Goal: Find specific page/section: Find specific page/section

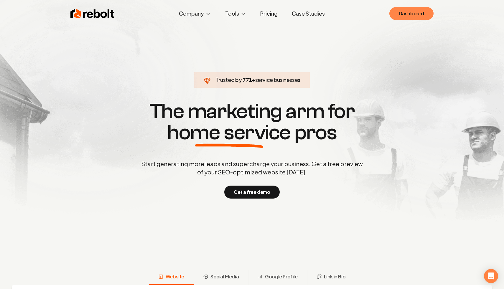
click at [407, 11] on link "Dashboard" at bounding box center [411, 13] width 44 height 13
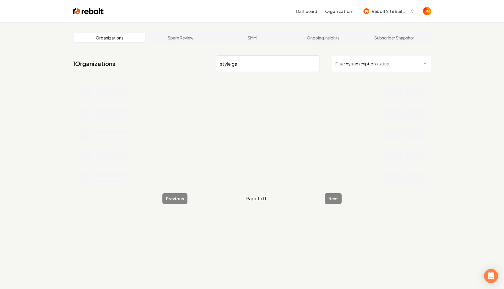
type input "style ga"
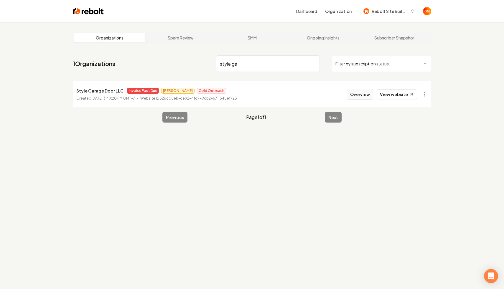
click at [348, 95] on button "Overview" at bounding box center [360, 94] width 26 height 11
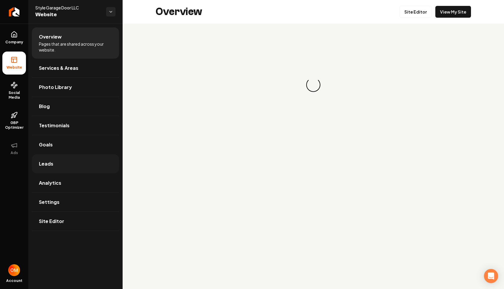
click at [79, 163] on link "Leads" at bounding box center [75, 163] width 87 height 19
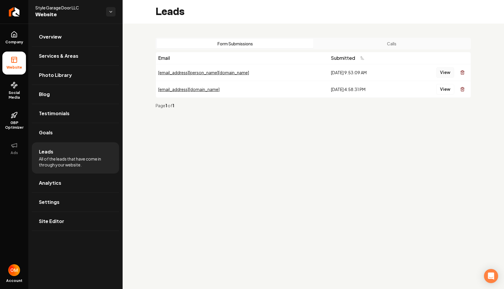
click at [442, 70] on button "View" at bounding box center [445, 72] width 18 height 11
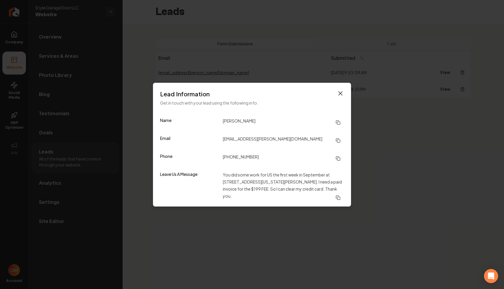
click at [342, 97] on icon "button" at bounding box center [340, 93] width 7 height 7
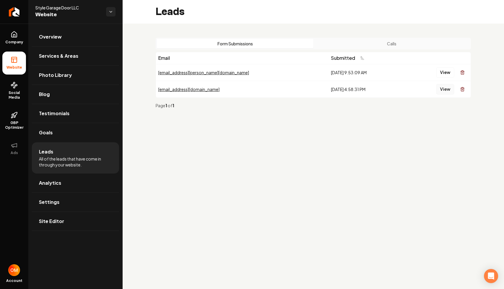
click at [449, 91] on button "View" at bounding box center [445, 89] width 18 height 11
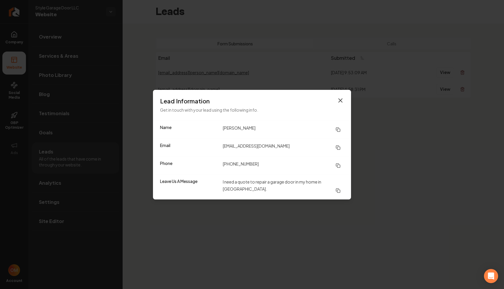
click at [338, 102] on icon "button" at bounding box center [340, 100] width 7 height 7
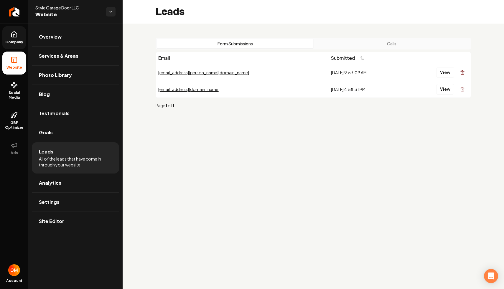
click at [9, 44] on link "Company" at bounding box center [14, 37] width 24 height 23
